Goal: Manage account settings

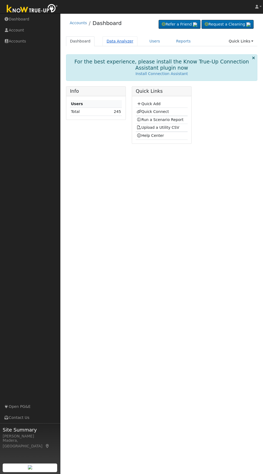
click at [129, 40] on link "Data Analyzer" at bounding box center [120, 41] width 35 height 10
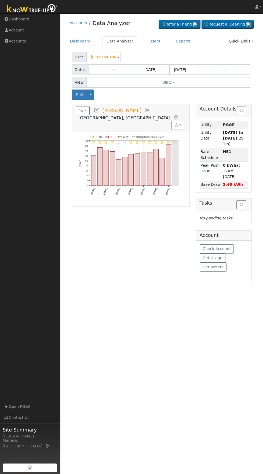
click at [96, 111] on icon at bounding box center [97, 110] width 6 height 5
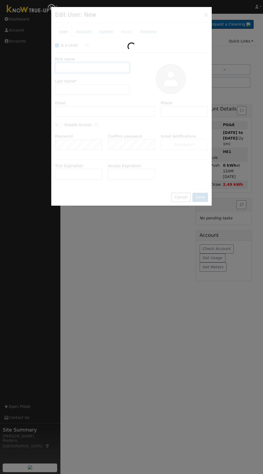
checkbox input "true"
type input "[PERSON_NAME]"
type input "Knight"
type input "[EMAIL_ADDRESS][DOMAIN_NAME]"
